Goal: Find specific page/section: Find specific page/section

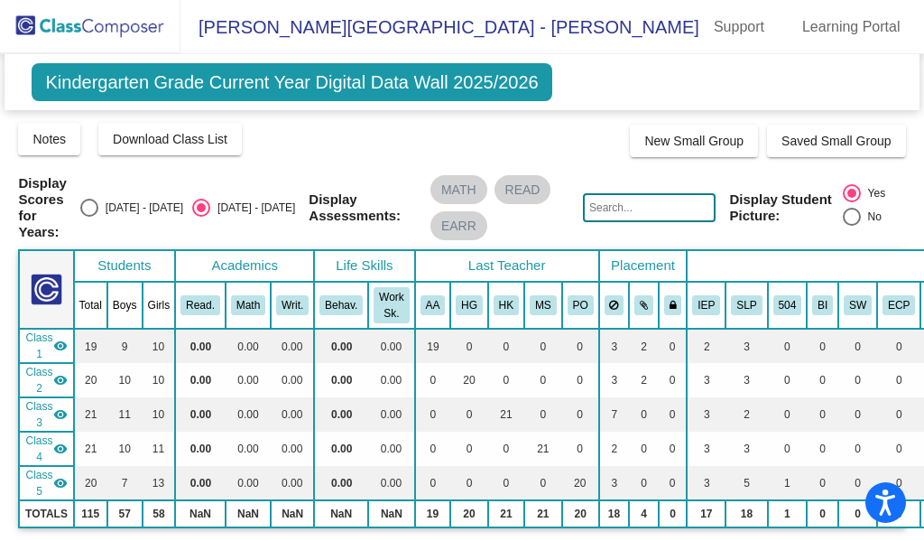
scroll to position [361, 0]
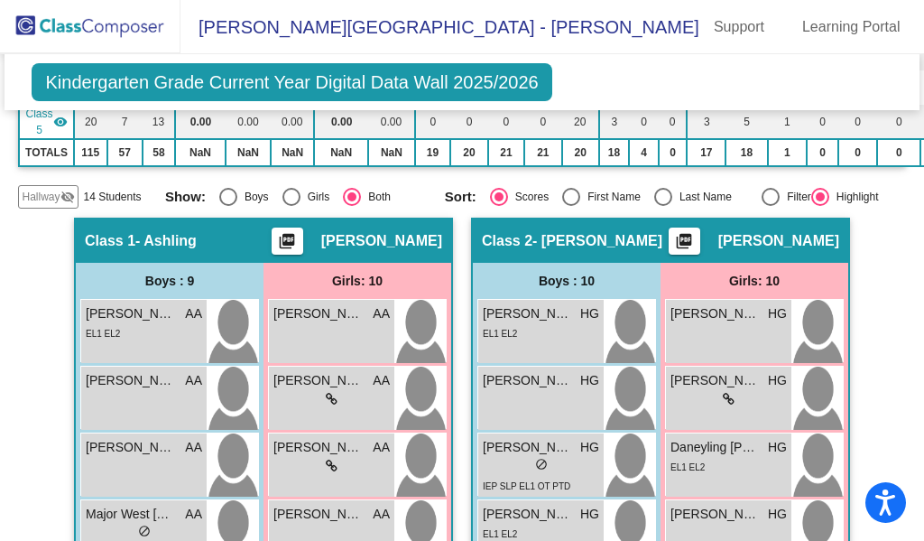
click at [165, 23] on img at bounding box center [90, 26] width 181 height 53
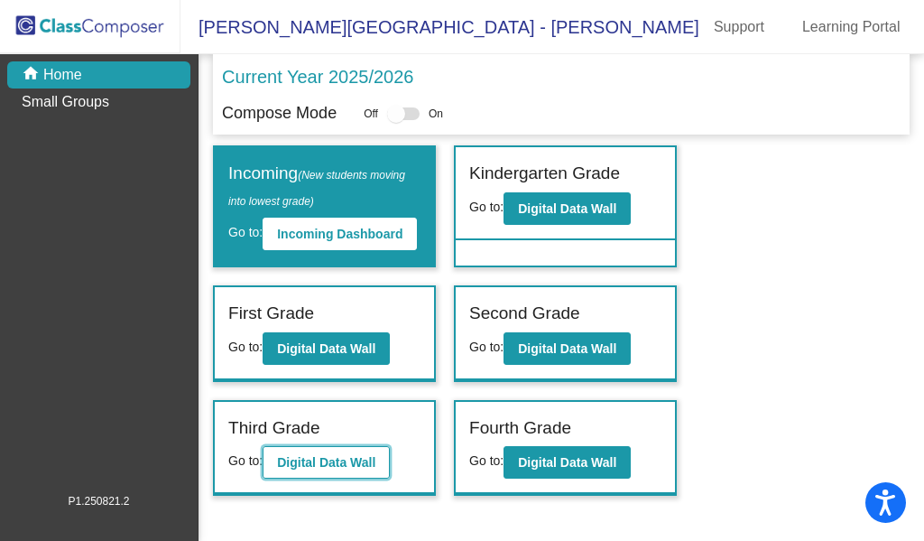
click at [325, 469] on b "Digital Data Wall" at bounding box center [326, 462] width 98 height 14
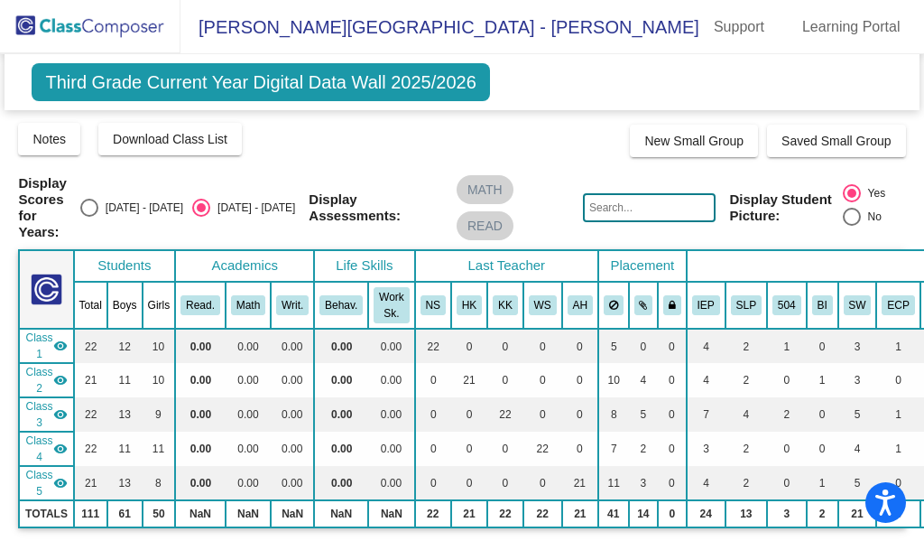
click at [116, 30] on img at bounding box center [90, 26] width 181 height 53
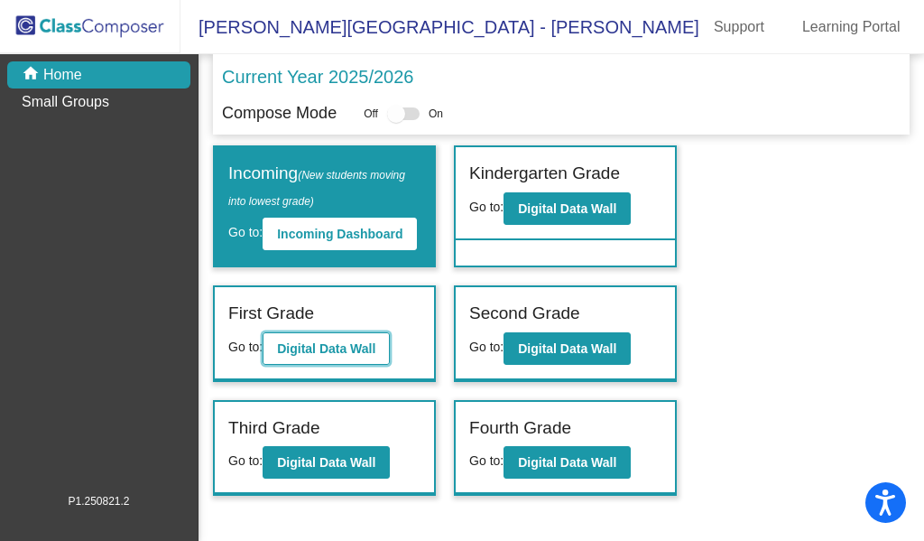
click at [309, 356] on b "Digital Data Wall" at bounding box center [326, 348] width 98 height 14
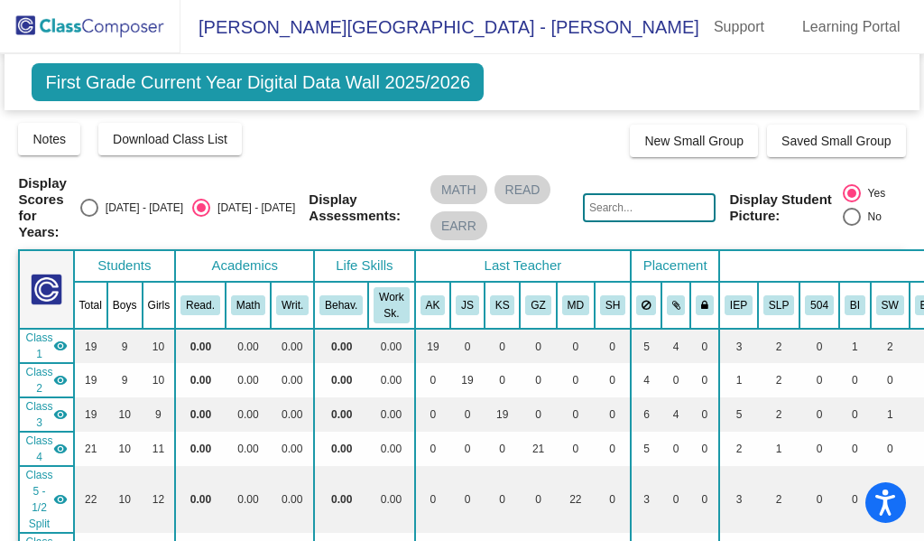
click at [109, 31] on img at bounding box center [90, 26] width 181 height 53
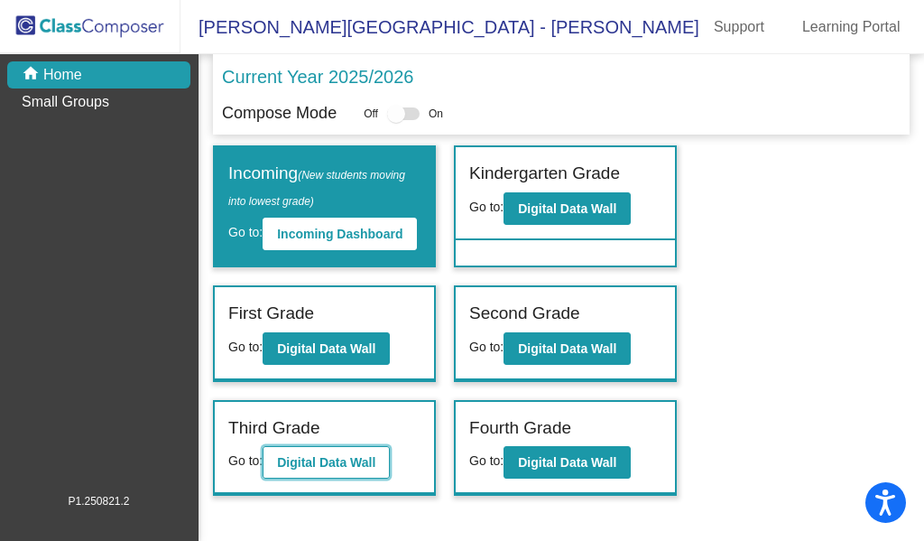
click at [335, 469] on b "Digital Data Wall" at bounding box center [326, 462] width 98 height 14
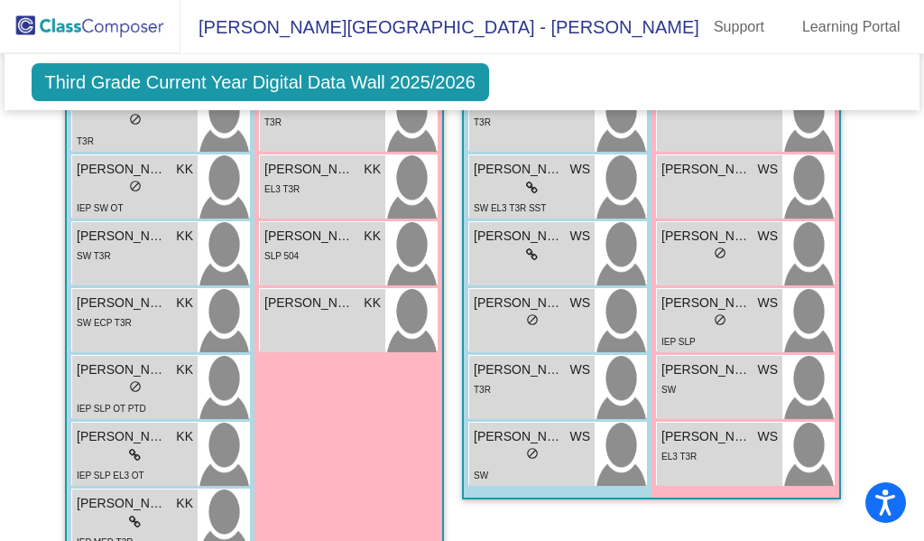
scroll to position [1534, 0]
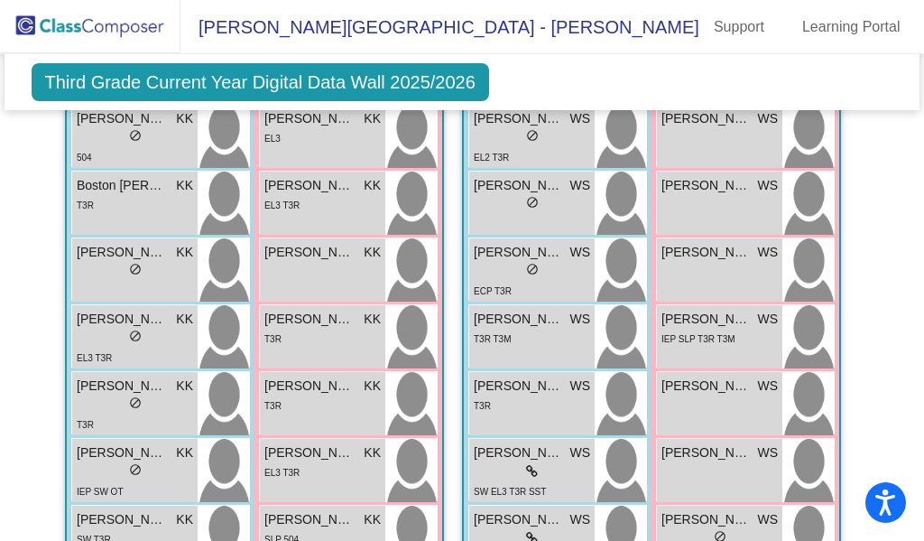
click at [98, 15] on img at bounding box center [90, 26] width 181 height 53
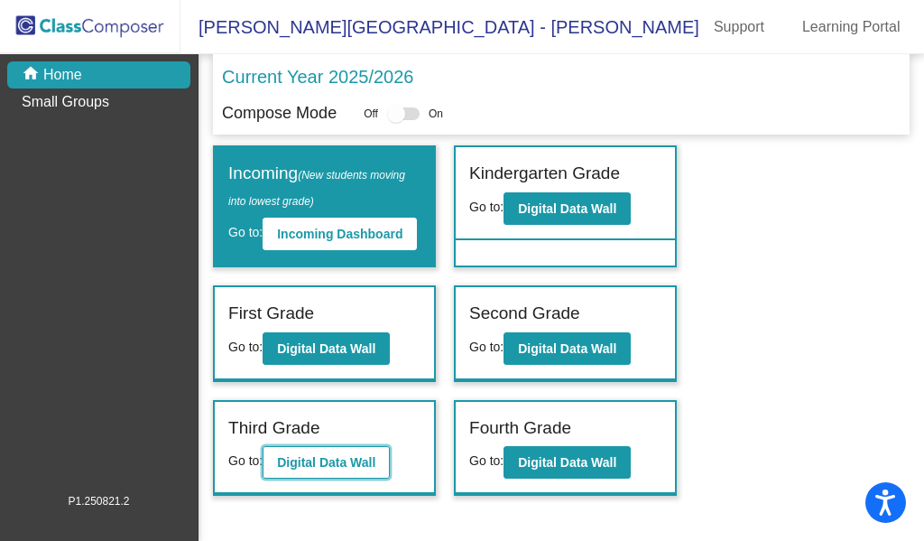
click at [352, 469] on b "Digital Data Wall" at bounding box center [326, 462] width 98 height 14
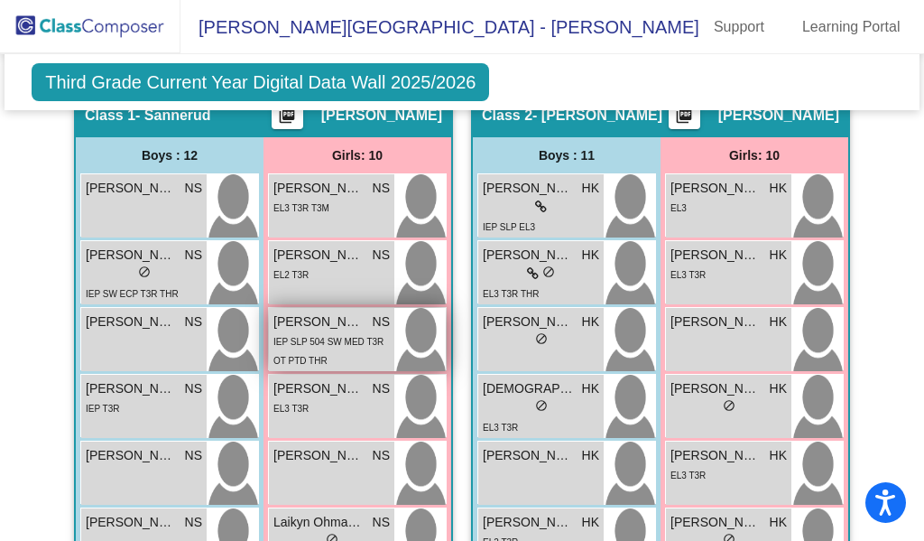
scroll to position [542, 0]
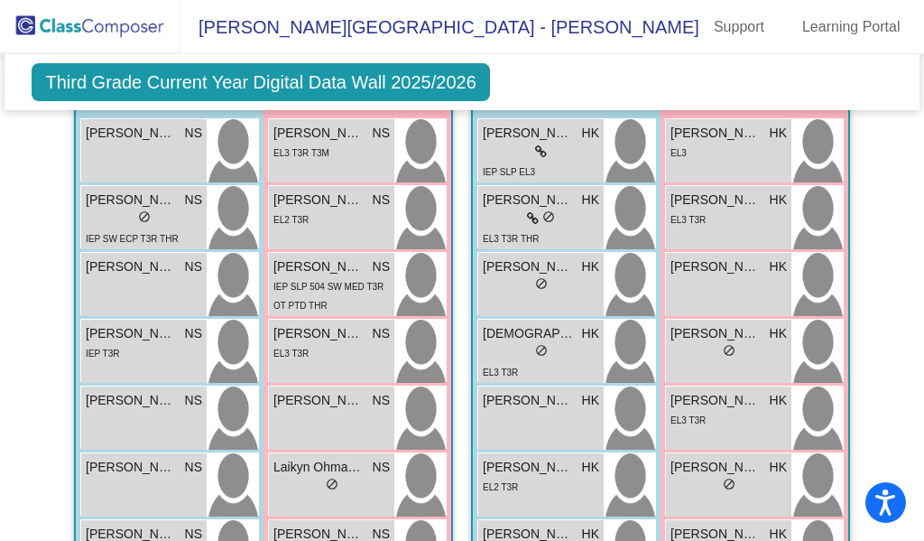
click at [75, 24] on img at bounding box center [90, 26] width 181 height 53
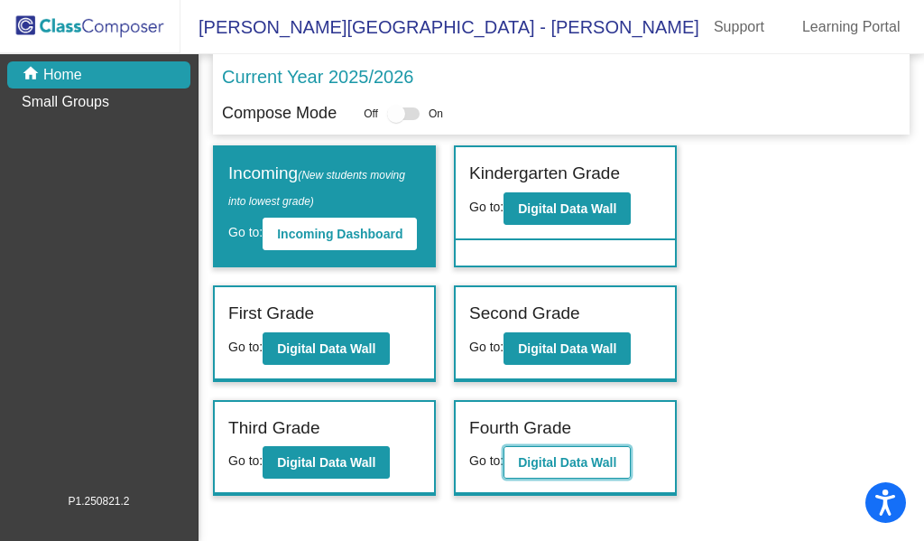
click at [556, 469] on b "Digital Data Wall" at bounding box center [567, 462] width 98 height 14
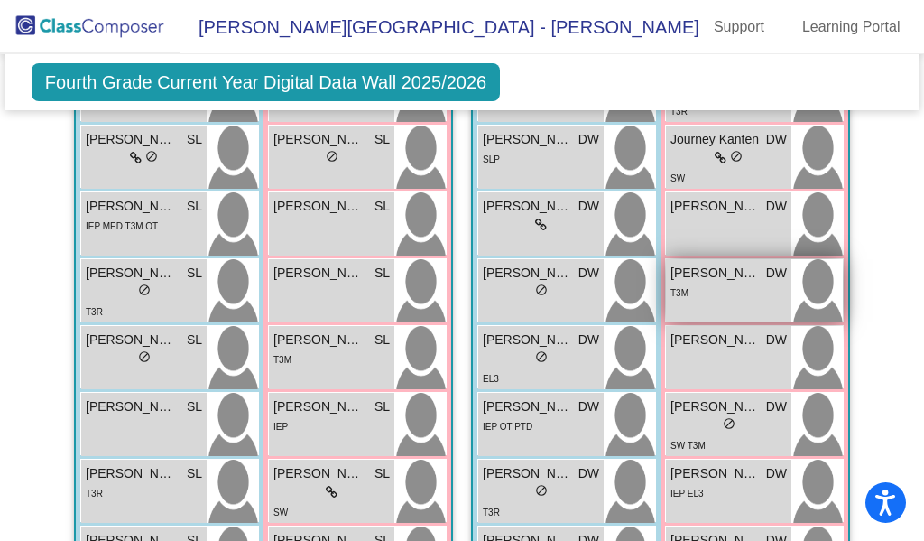
scroll to position [759, 0]
